Goal: Find specific page/section

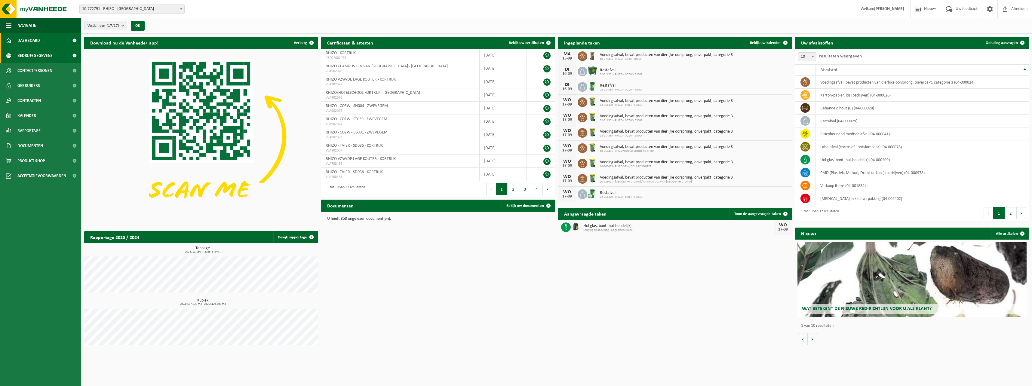
click at [53, 57] on link "Bedrijfsgegevens" at bounding box center [40, 55] width 81 height 15
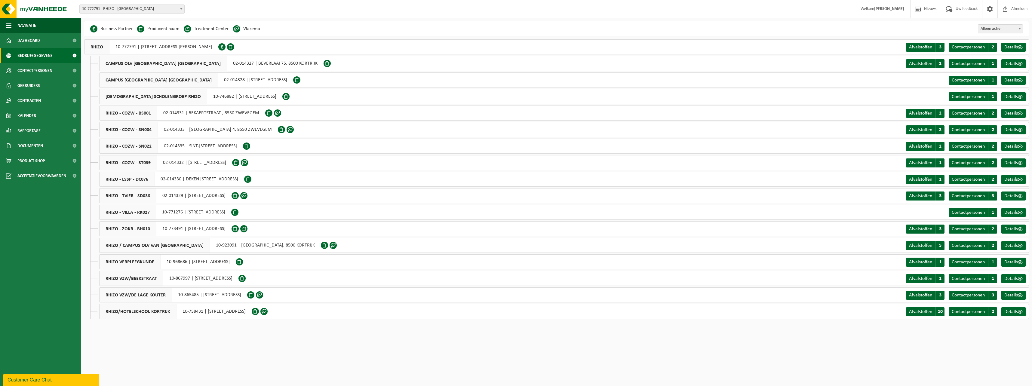
click at [252, 312] on div "RHIZO/HOTELSCHOOL KORTRIJK 10-758431 | SENATOR COOLESTRAAT 1, 8500 KORTRIJK" at bounding box center [175, 311] width 153 height 15
click at [1015, 312] on span "Details" at bounding box center [1012, 312] width 14 height 5
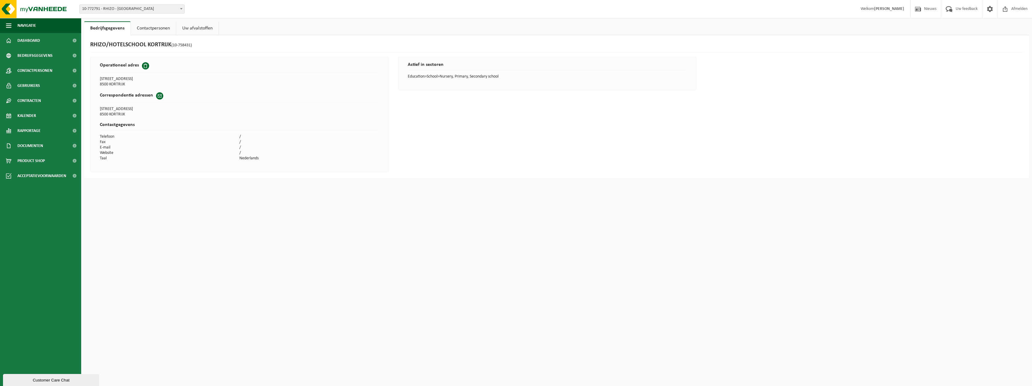
click at [203, 30] on link "Uw afvalstoffen" at bounding box center [197, 28] width 42 height 14
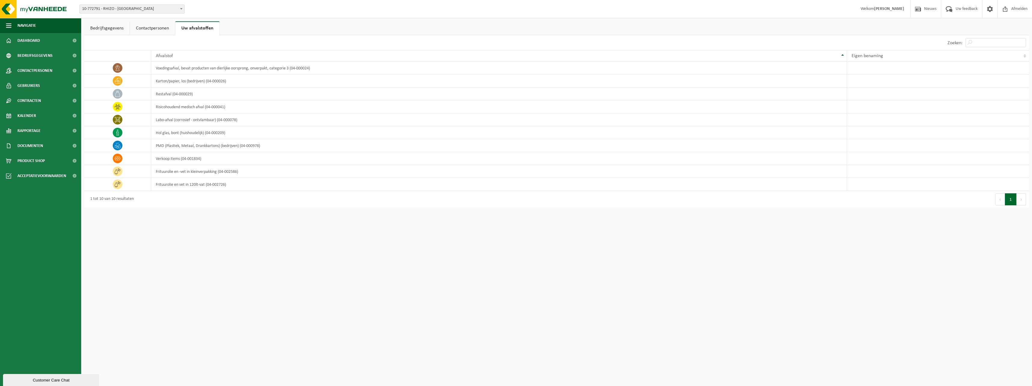
click at [152, 29] on link "Contactpersonen" at bounding box center [152, 28] width 45 height 14
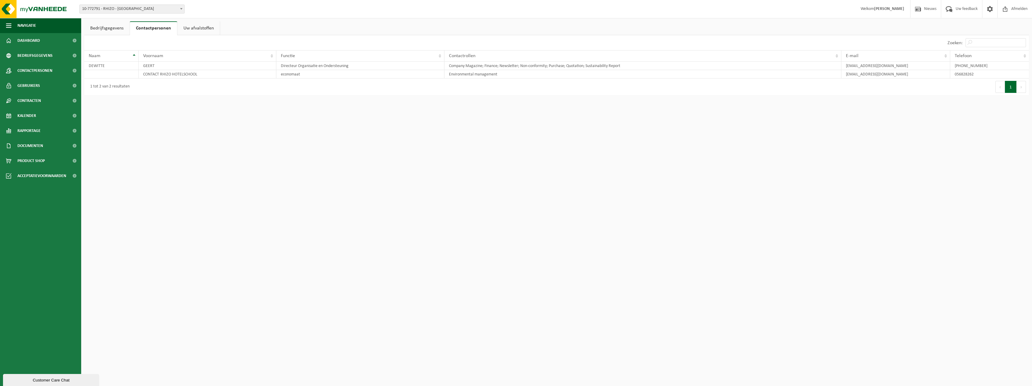
click at [117, 29] on link "Bedrijfsgegevens" at bounding box center [106, 28] width 45 height 14
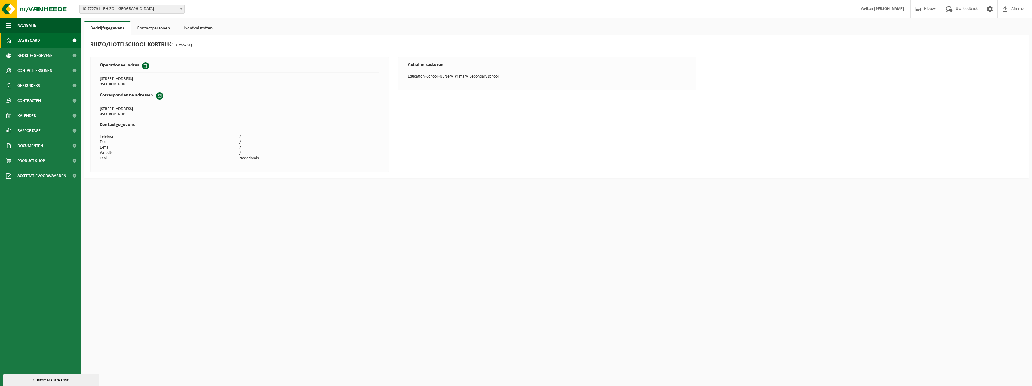
click at [24, 41] on span "Dashboard" at bounding box center [28, 40] width 23 height 15
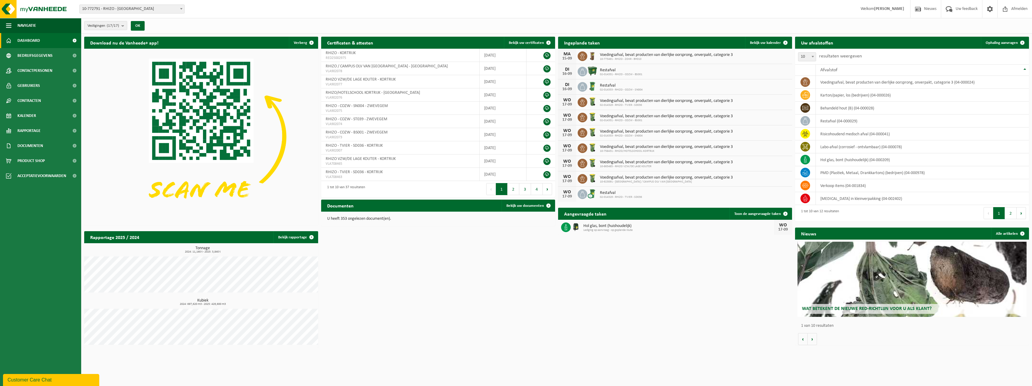
click at [590, 229] on span "Lediging op aanvraag - op geplande route" at bounding box center [679, 231] width 191 height 4
click at [596, 215] on h2 "Aangevraagde taken" at bounding box center [585, 214] width 54 height 12
